Goal: Transaction & Acquisition: Purchase product/service

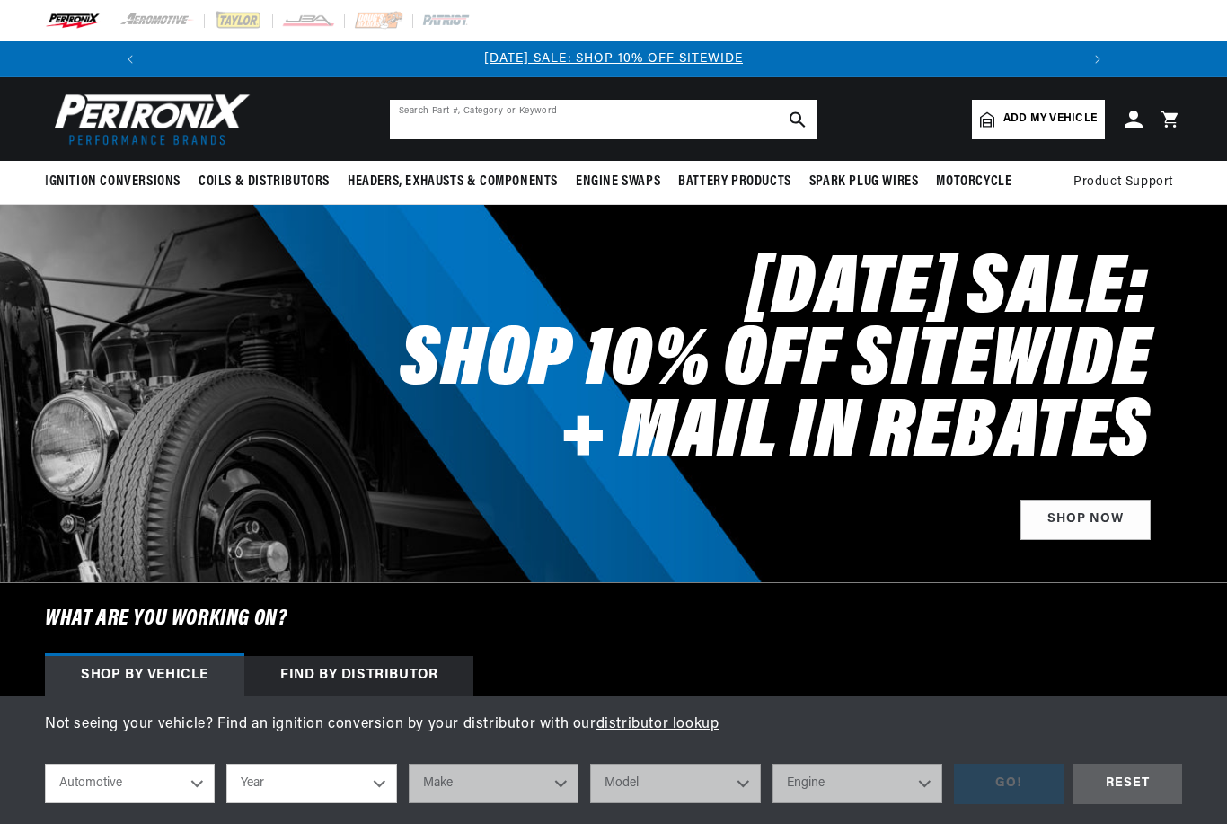
click at [437, 123] on input "text" at bounding box center [604, 120] width 428 height 40
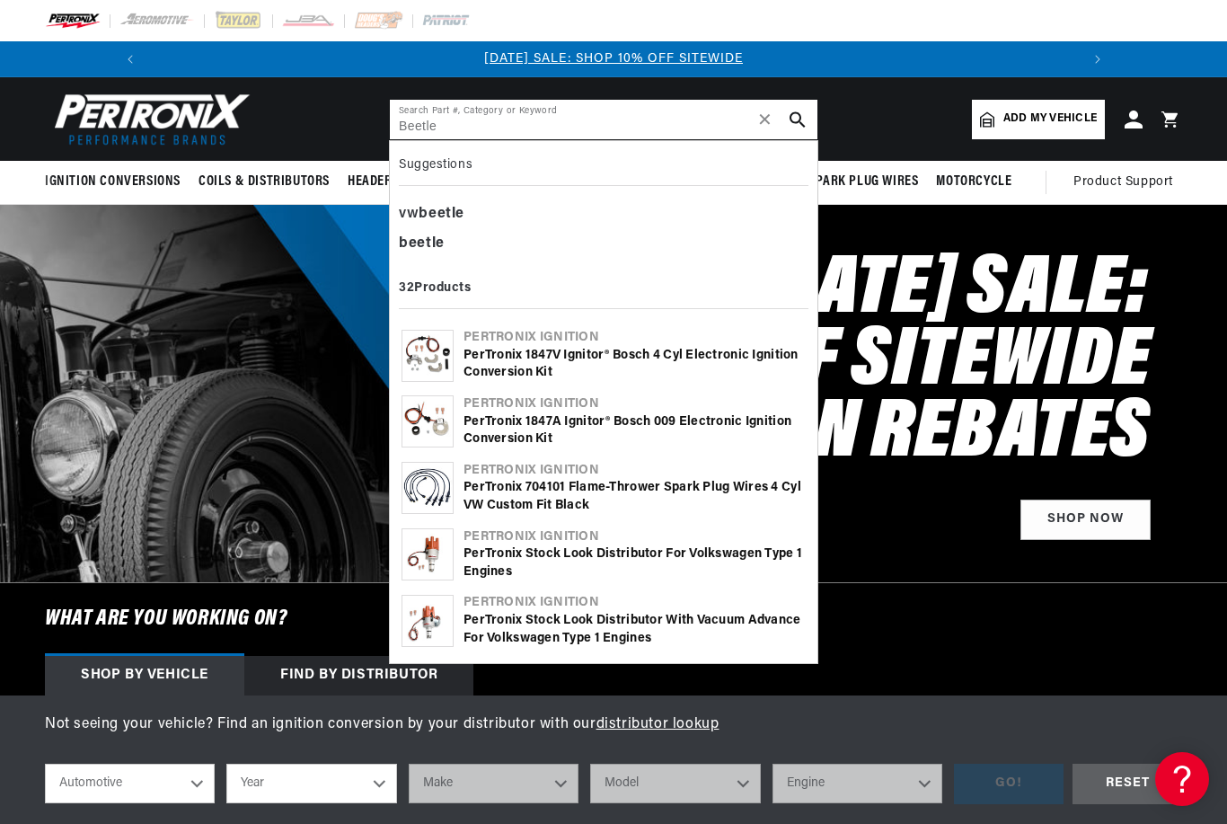
type input "Beetle"
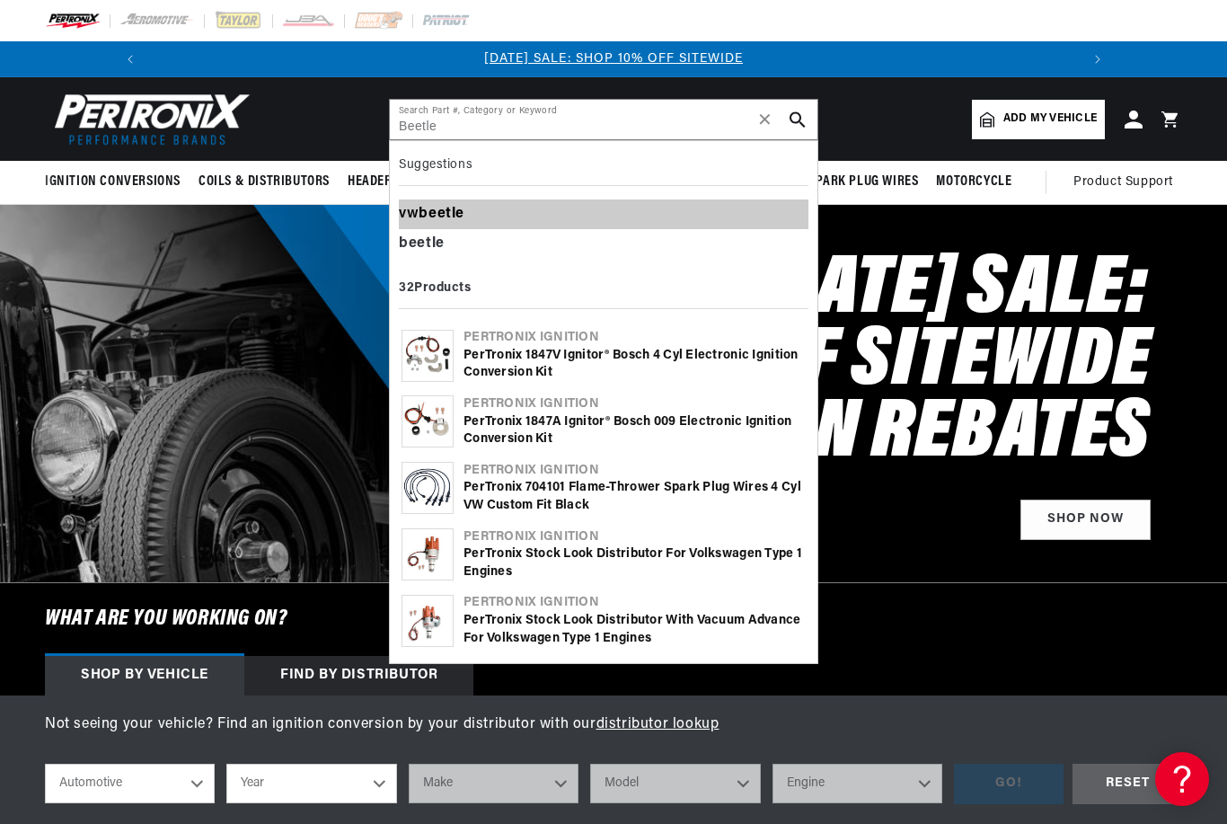
click at [413, 211] on div "vw beetle" at bounding box center [604, 214] width 410 height 31
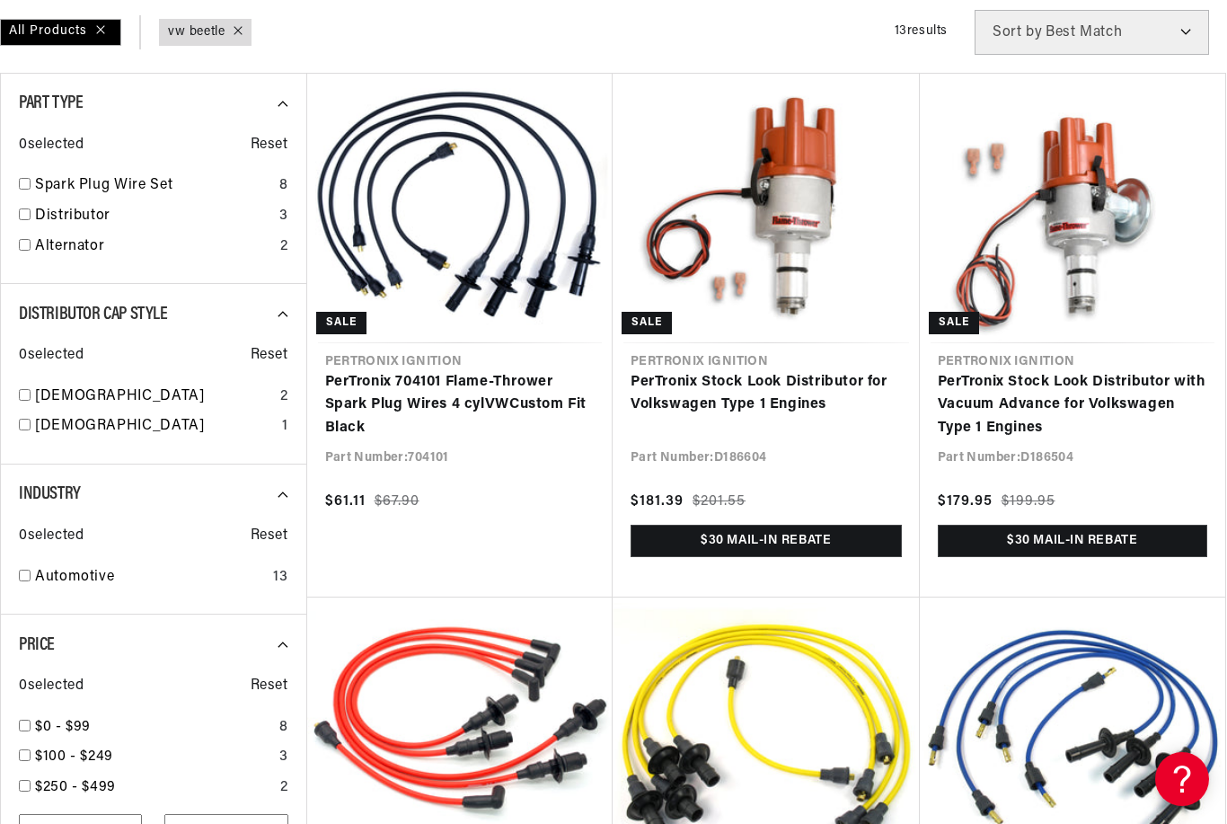
scroll to position [0, 960]
click at [790, 371] on link "PerTronix Stock Look Distributor for Volkswagen Type 1 Engines" at bounding box center [766, 394] width 271 height 46
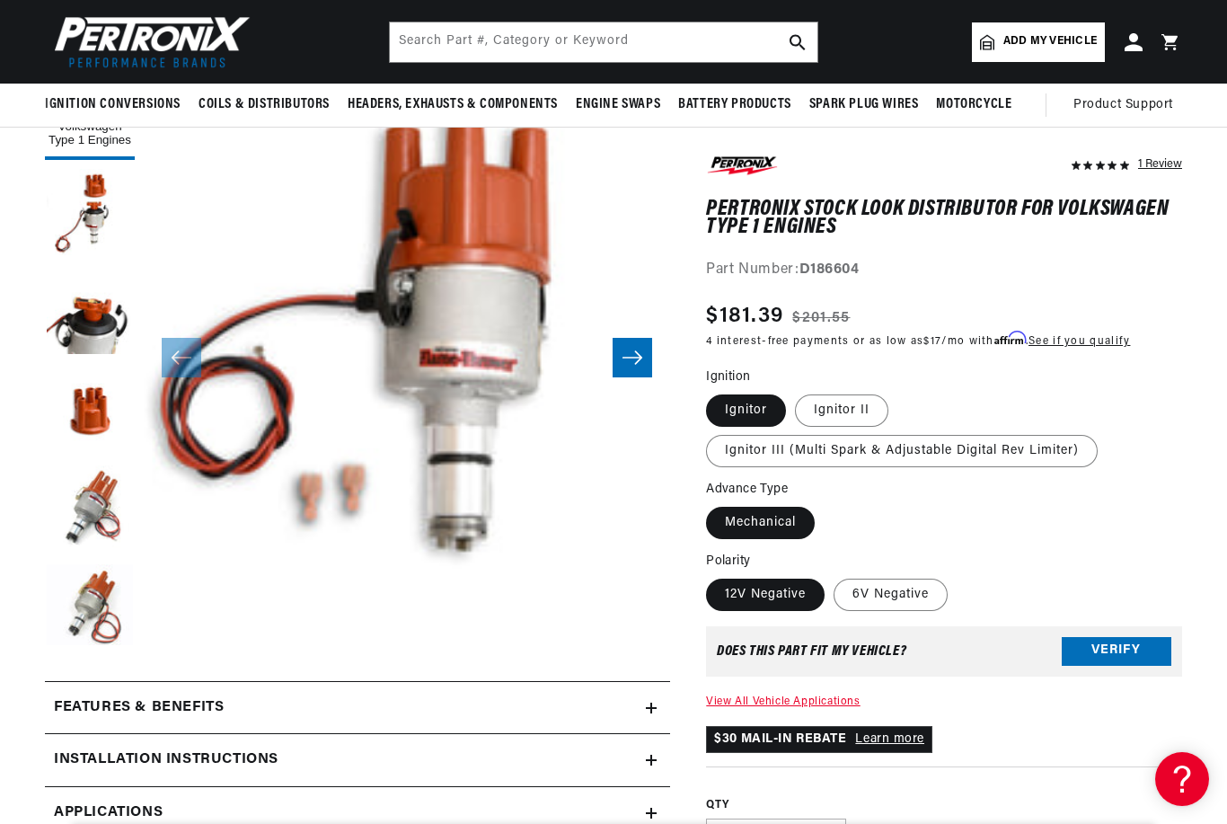
scroll to position [0, 960]
click at [639, 357] on icon "Slide right" at bounding box center [633, 357] width 22 height 18
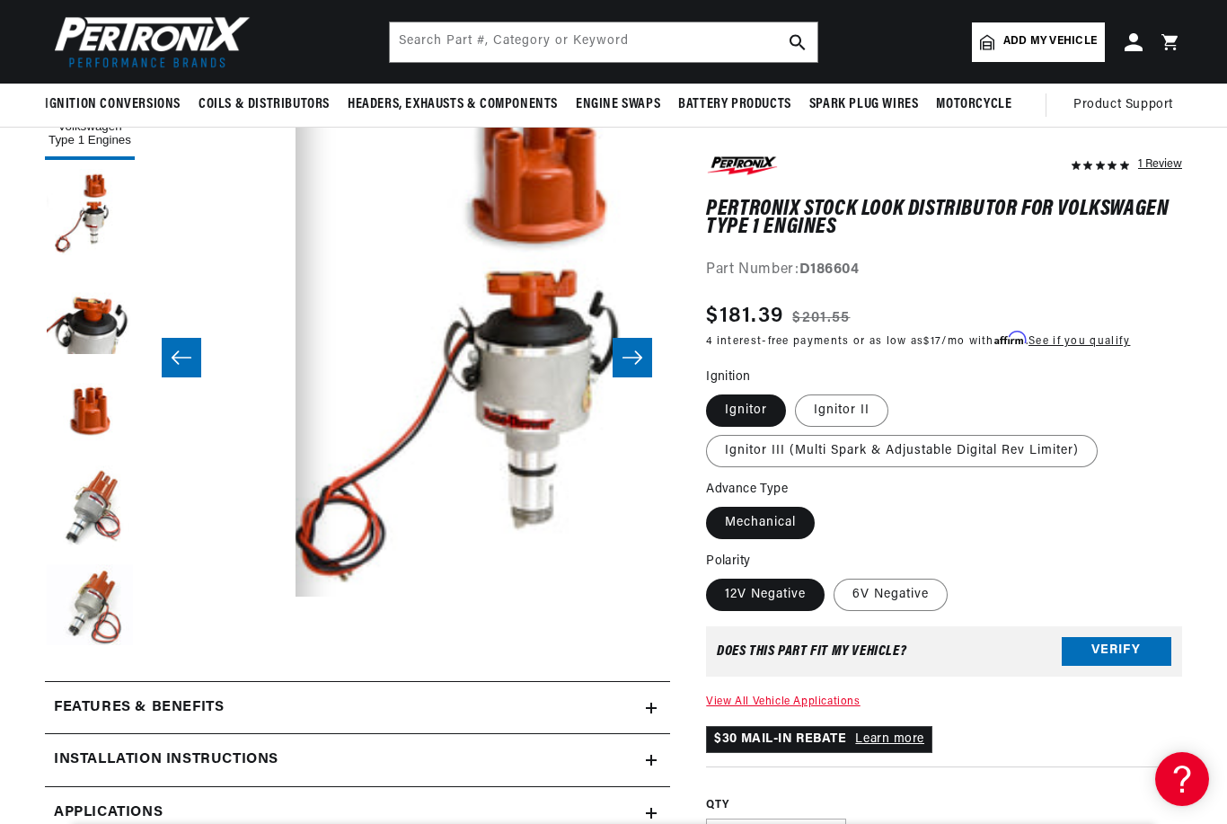
scroll to position [0, 526]
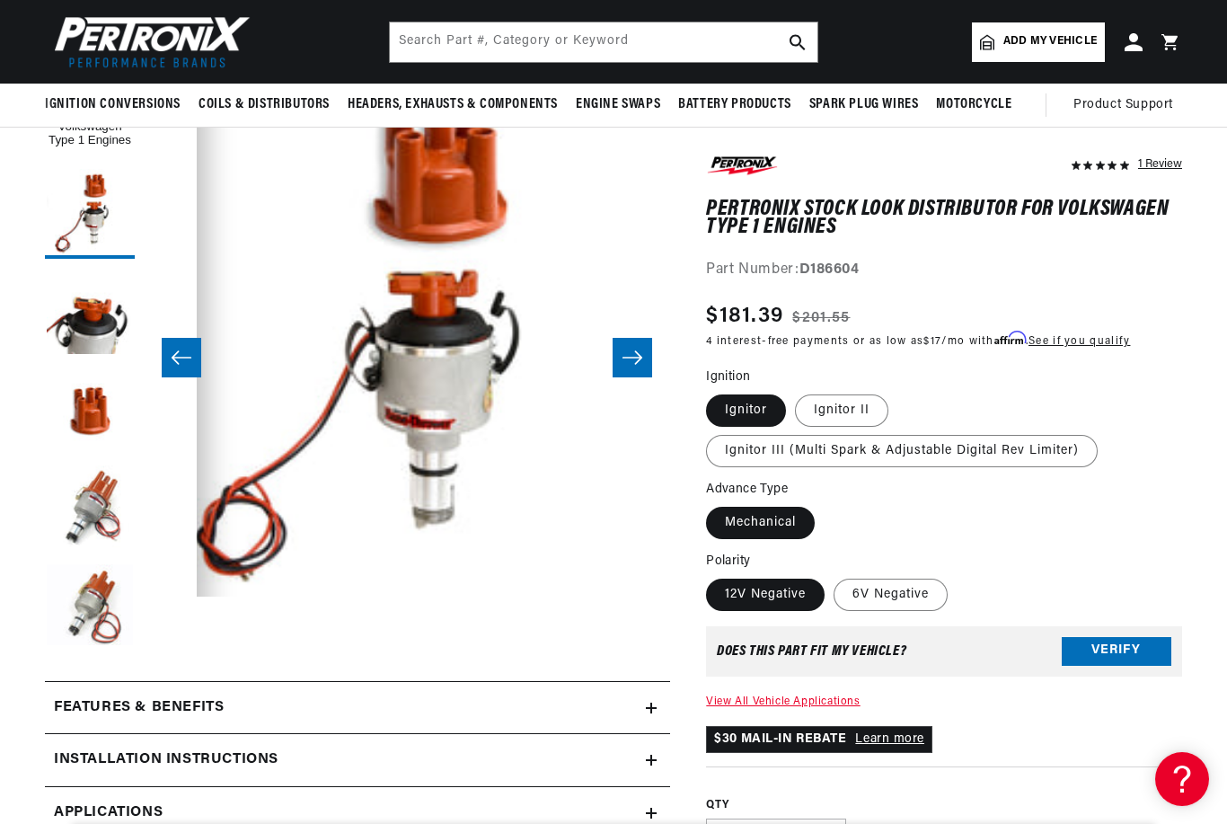
click at [644, 355] on button "Slide right" at bounding box center [633, 358] width 40 height 40
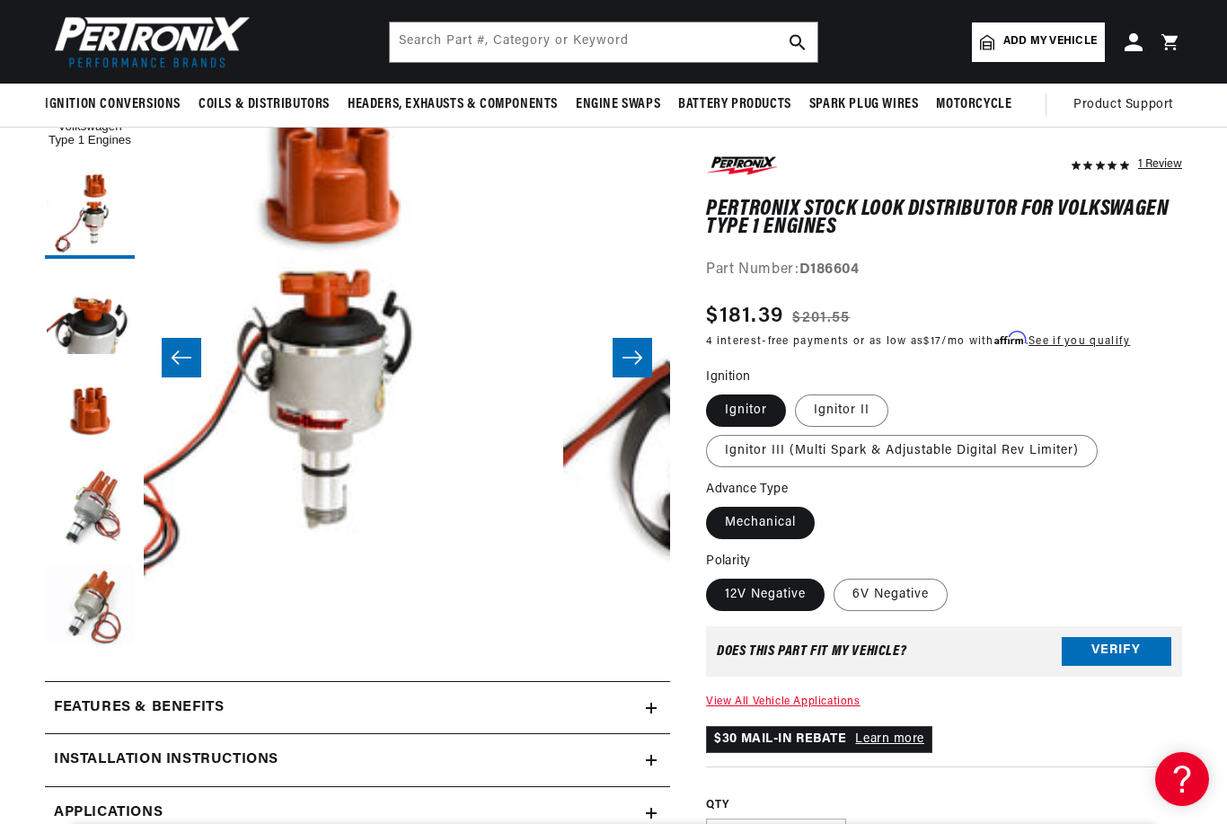
scroll to position [0, 1054]
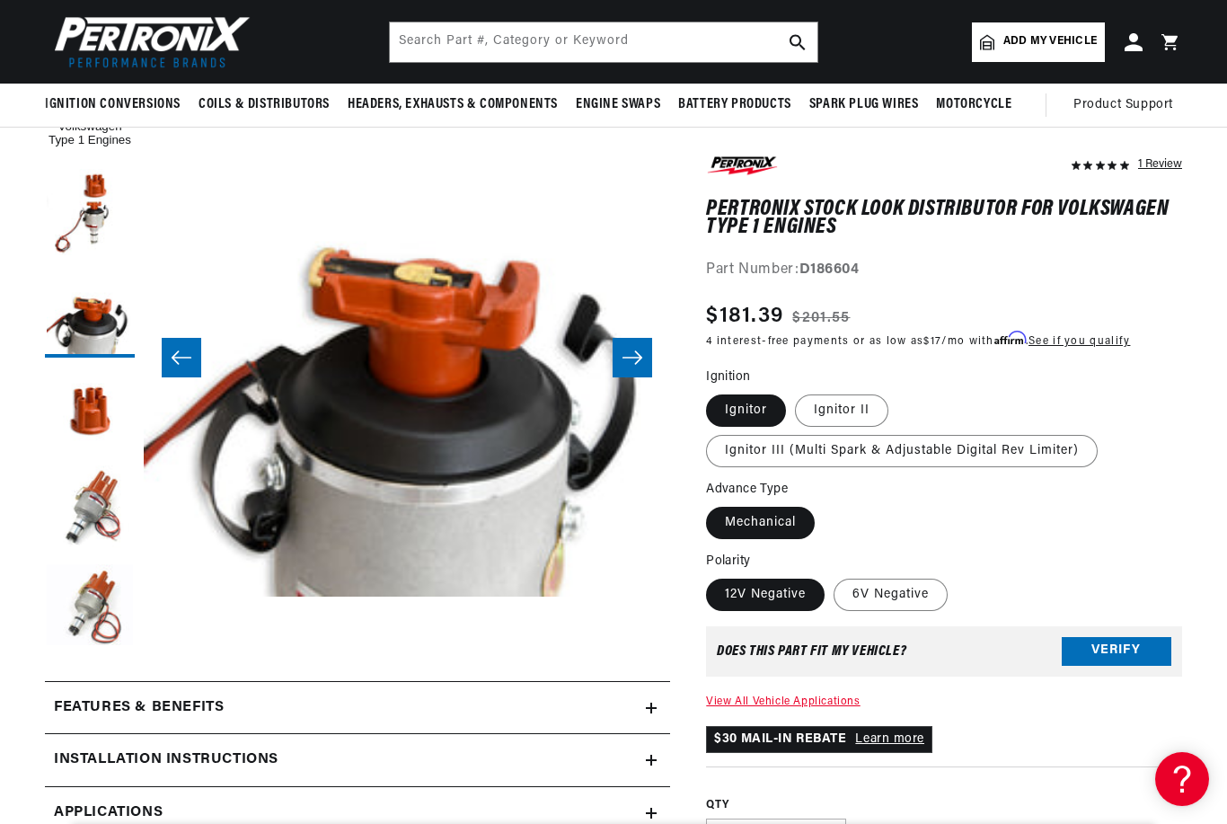
click at [640, 357] on icon "Slide right" at bounding box center [632, 356] width 20 height 13
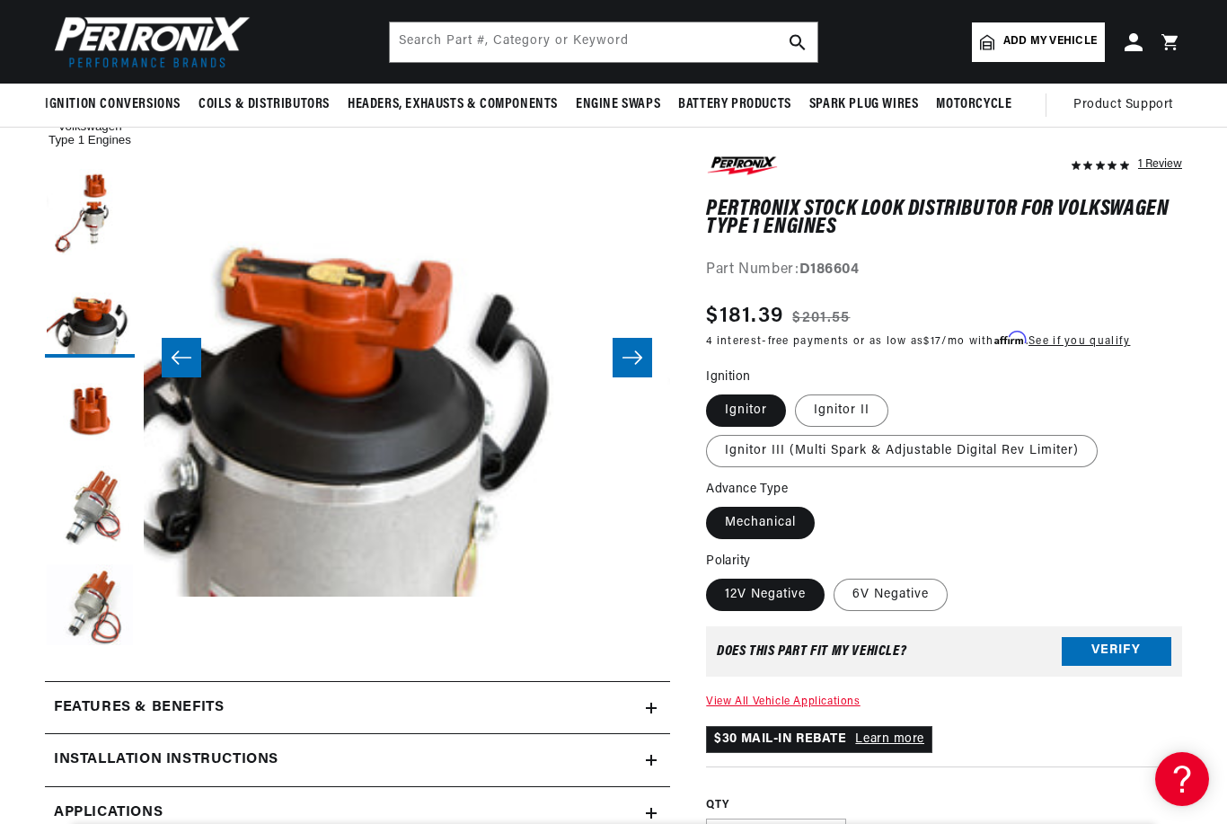
scroll to position [0, 1921]
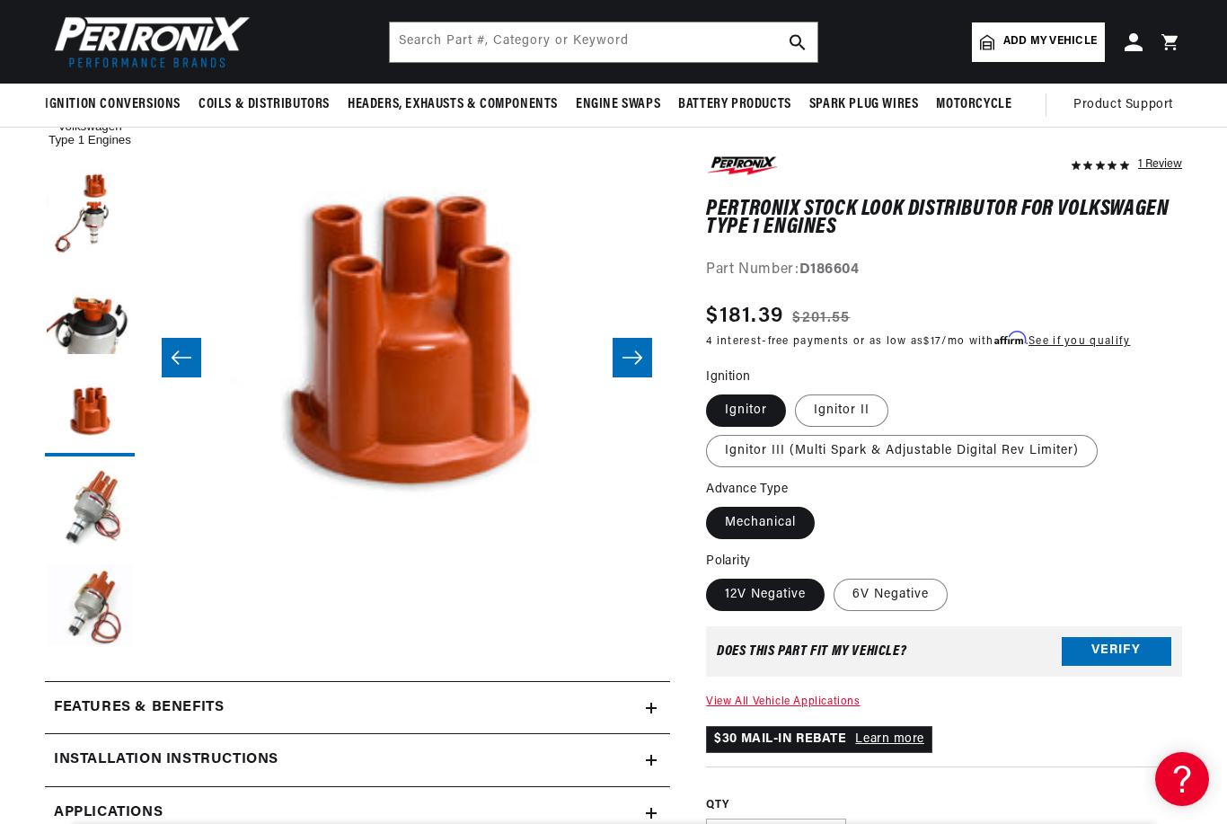
click at [646, 355] on button "Slide right" at bounding box center [633, 358] width 40 height 40
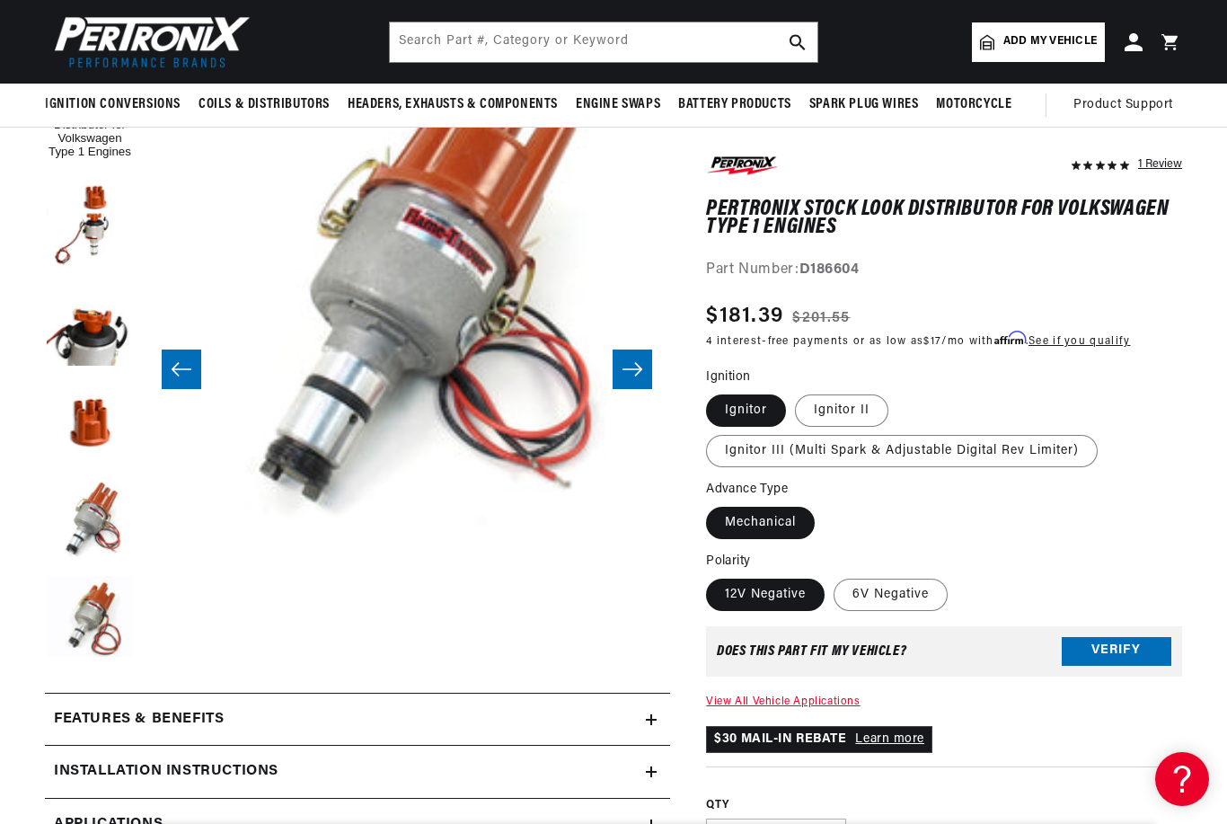
scroll to position [135, 0]
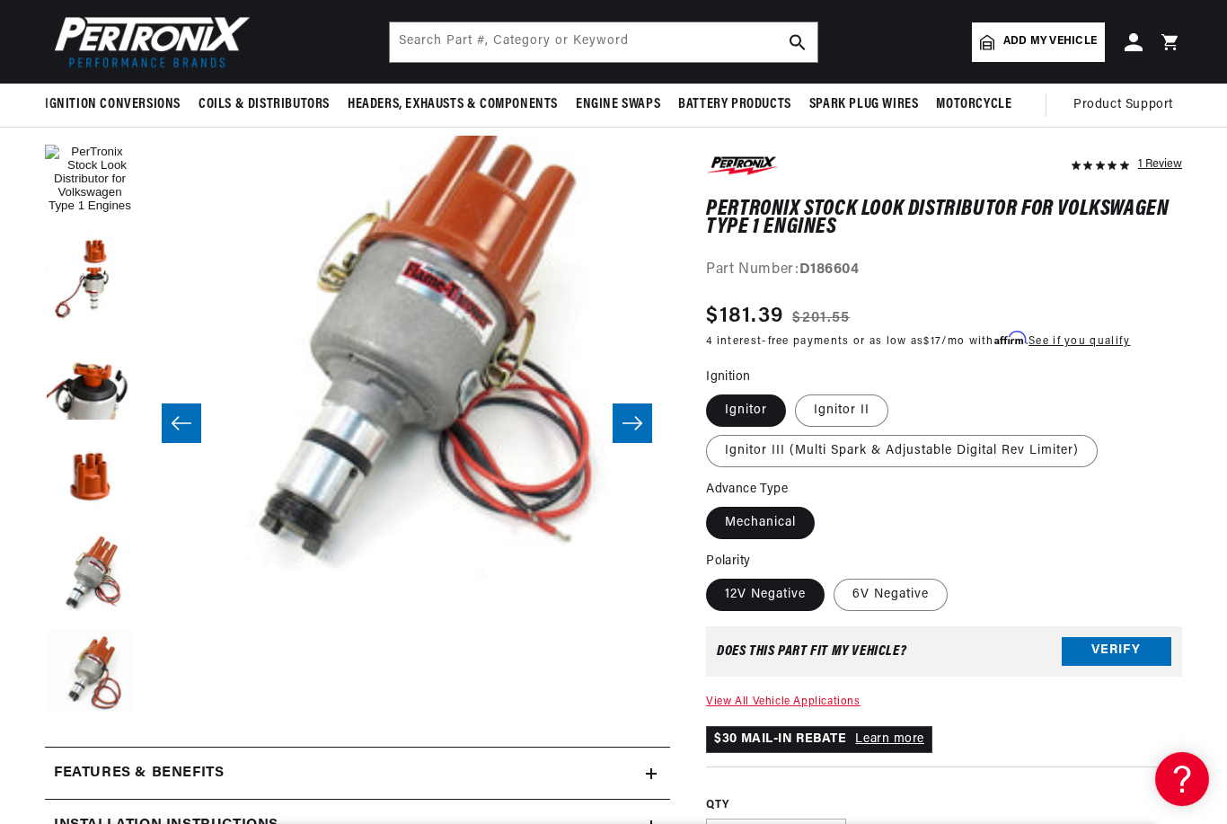
click at [848, 398] on label "Ignitor II" at bounding box center [841, 410] width 93 height 32
click at [796, 392] on input "Ignitor II" at bounding box center [795, 391] width 1 height 1
radio input "true"
